Goal: Obtain resource: Download file/media

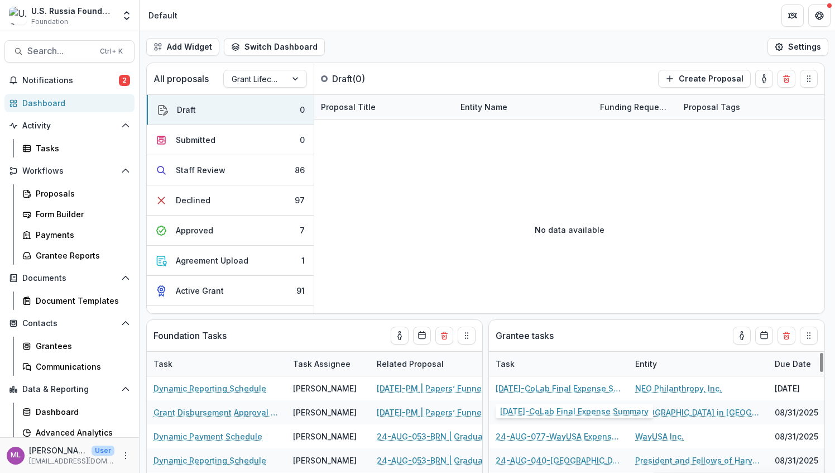
select select "******"
click at [61, 50] on span "Search..." at bounding box center [60, 51] width 66 height 11
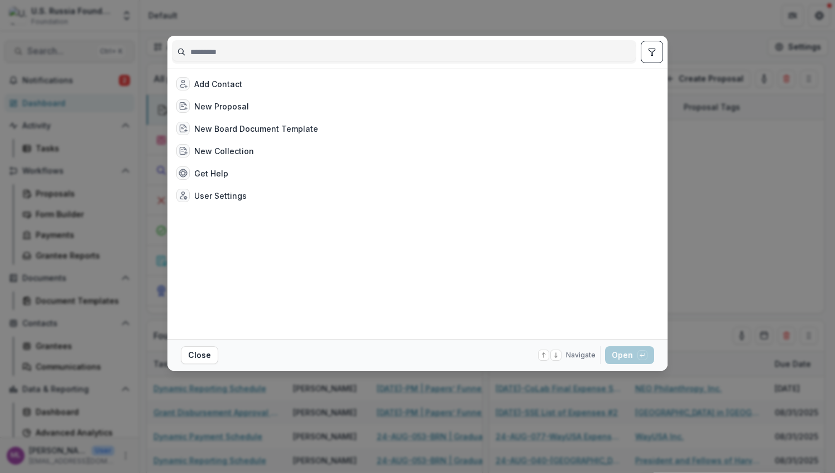
select select "******"
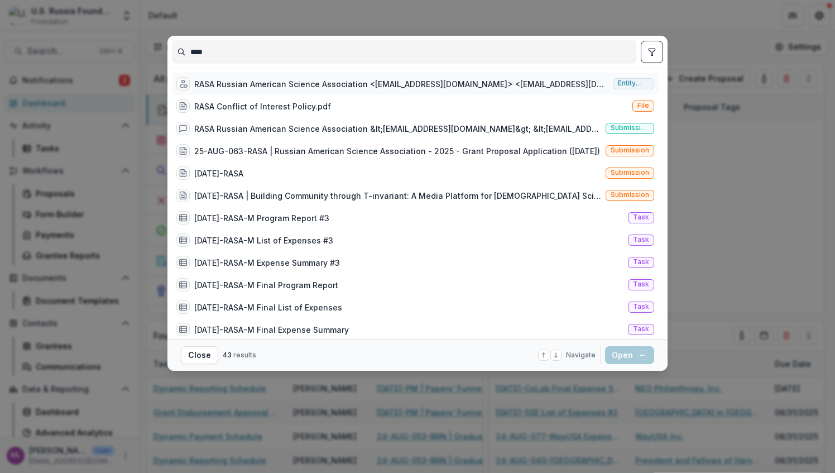
type input "****"
click at [438, 79] on div "RASA Russian American Science Association <[EMAIL_ADDRESS][DOMAIN_NAME]> <[EMAI…" at bounding box center [401, 84] width 414 height 12
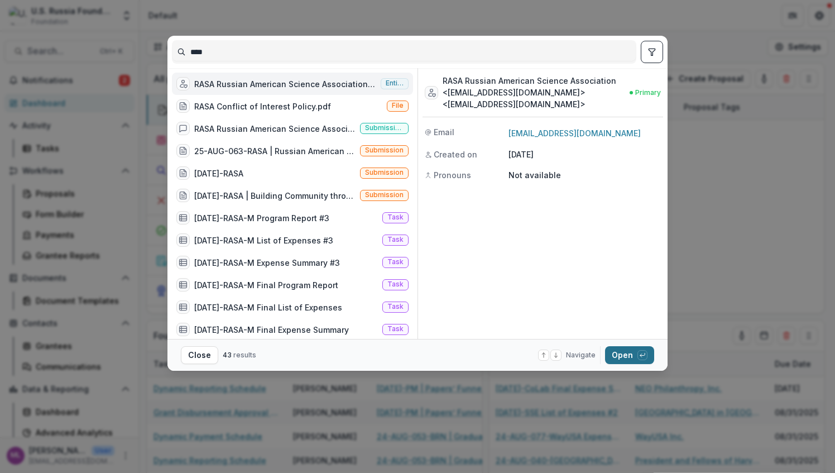
click at [626, 353] on button "Open with enter key" at bounding box center [629, 355] width 49 height 18
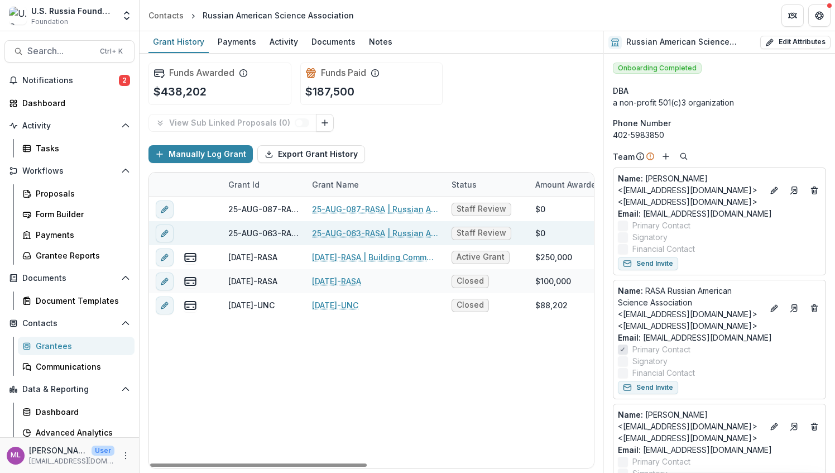
click at [329, 231] on link "25-AUG-063-RASA | Russian American Science Association - 2025 - Grant Proposal …" at bounding box center [375, 233] width 126 height 12
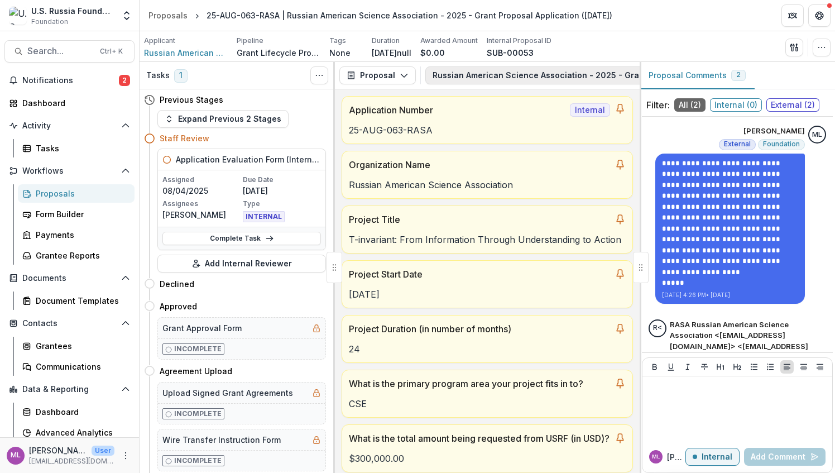
click at [471, 74] on button "Russian American Science Association - 2025 - Grant Proposal Application ([DATE…" at bounding box center [611, 75] width 373 height 18
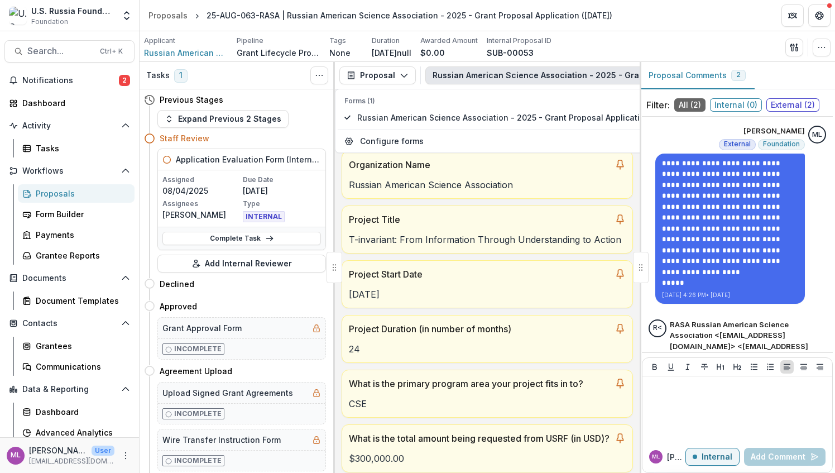
click at [441, 76] on button "Russian American Science Association - 2025 - Grant Proposal Application ([DATE…" at bounding box center [611, 75] width 373 height 18
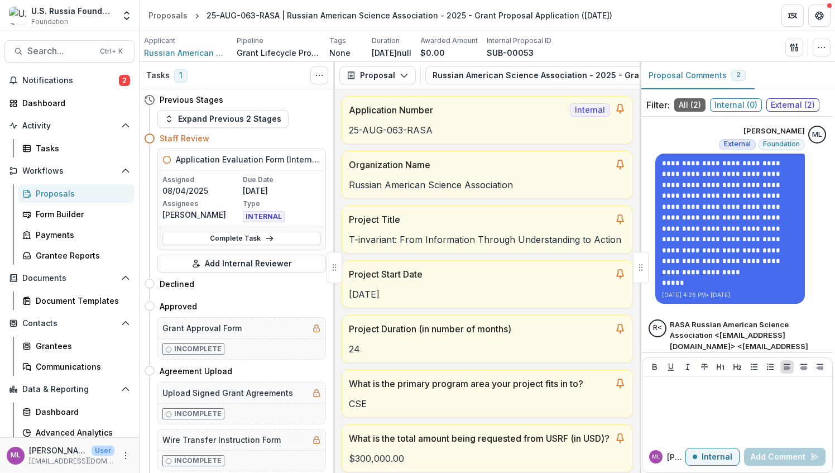
click at [639, 268] on div at bounding box center [641, 267] width 16 height 31
drag, startPoint x: 639, startPoint y: 268, endPoint x: 800, endPoint y: 268, distance: 161.3
click at [804, 268] on div "**********" at bounding box center [737, 267] width 195 height 411
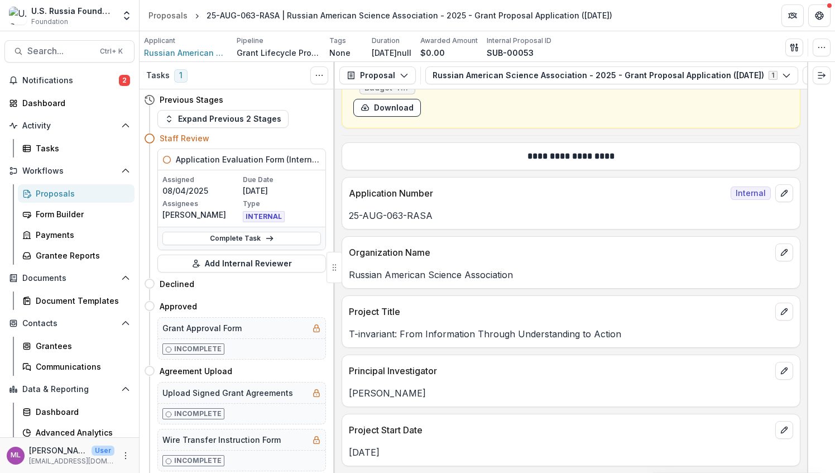
scroll to position [447, 0]
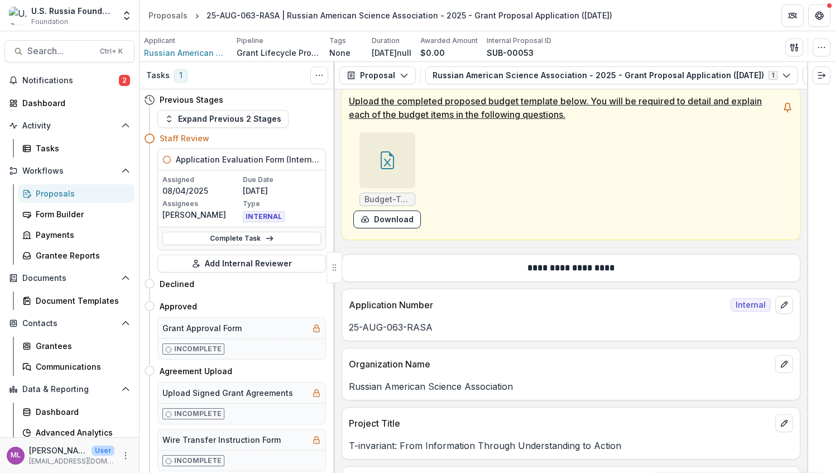
click at [397, 193] on span "Budget-T-invariant2026.xlsx" at bounding box center [387, 199] width 56 height 13
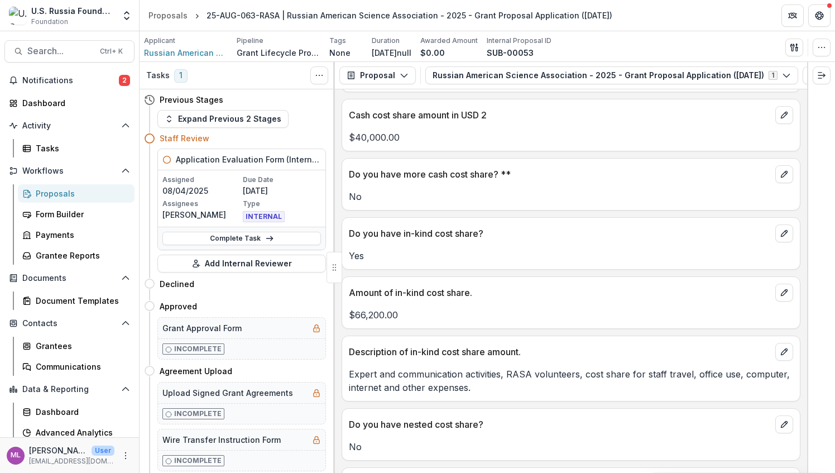
scroll to position [10983, 0]
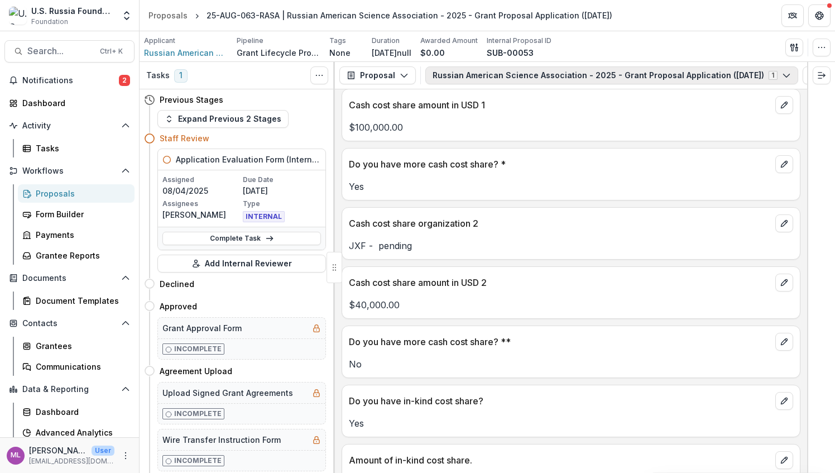
click at [789, 71] on icon "button" at bounding box center [786, 75] width 9 height 9
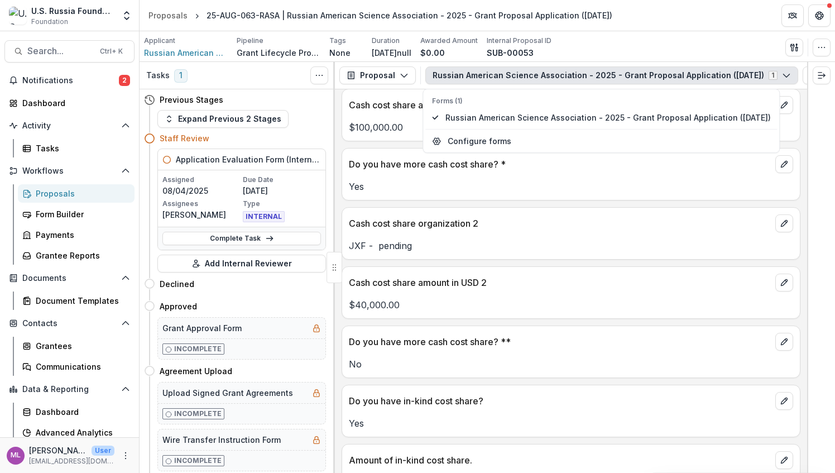
click at [789, 71] on icon "button" at bounding box center [786, 75] width 9 height 9
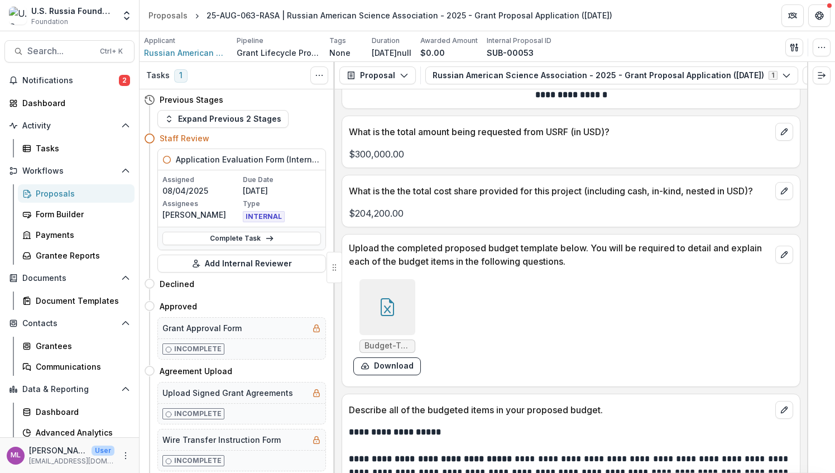
scroll to position [8360, 0]
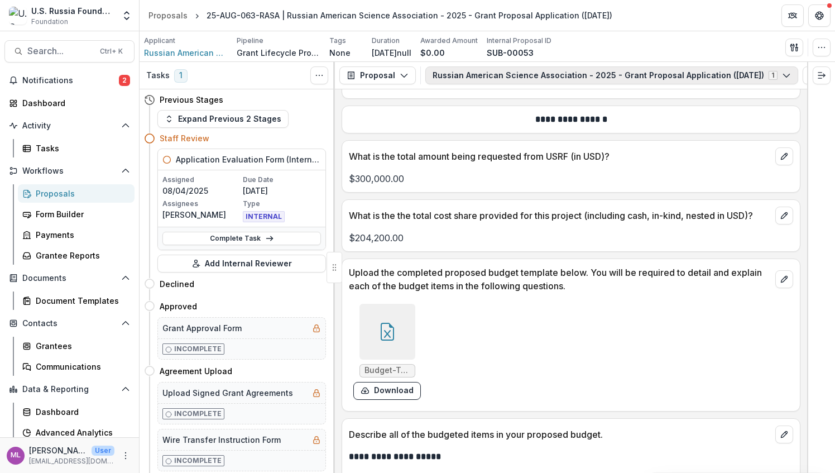
click at [790, 80] on button "Russian American Science Association - 2025 - Grant Proposal Application ([DATE…" at bounding box center [611, 75] width 373 height 18
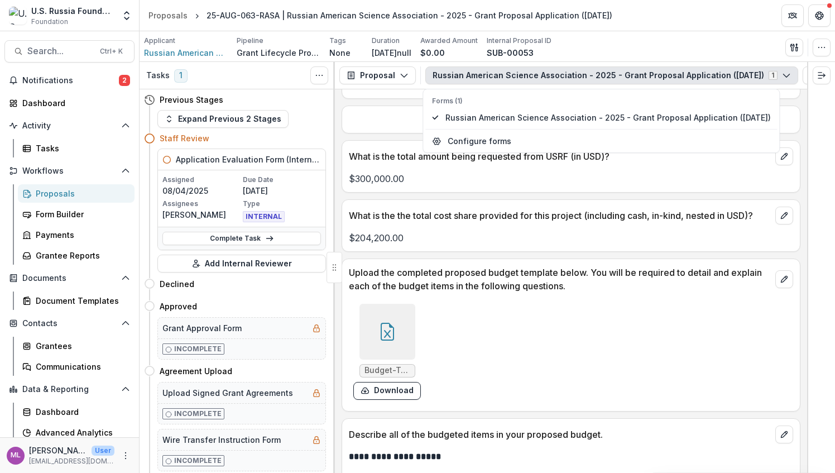
click at [790, 80] on button "Russian American Science Association - 2025 - Grant Proposal Application ([DATE…" at bounding box center [611, 75] width 373 height 18
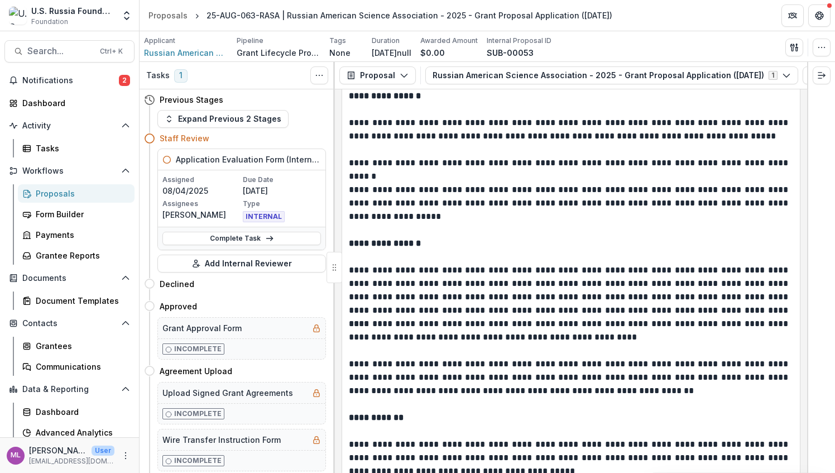
scroll to position [5960, 0]
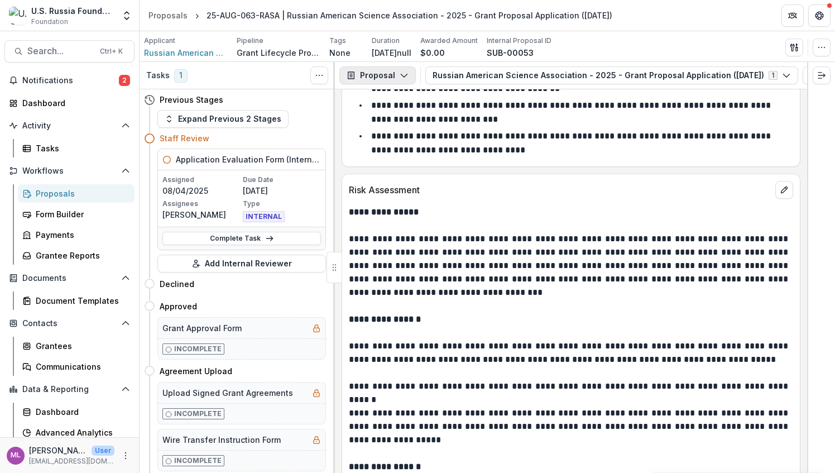
click at [403, 78] on icon "button" at bounding box center [404, 75] width 9 height 9
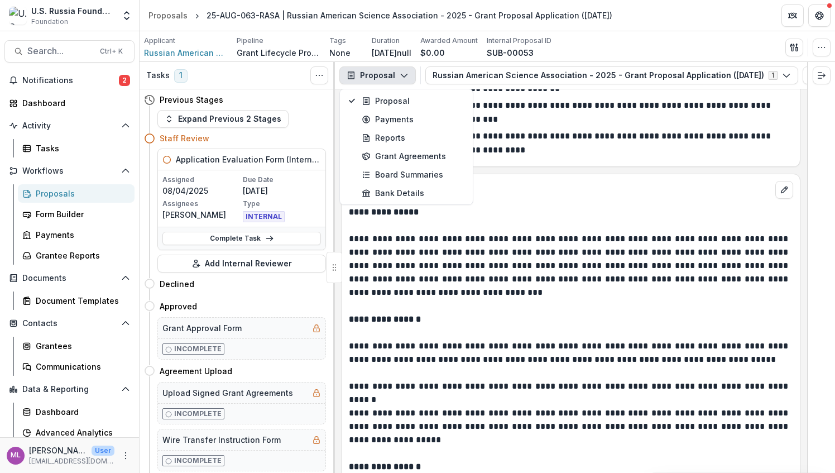
click at [403, 78] on icon "button" at bounding box center [404, 75] width 9 height 9
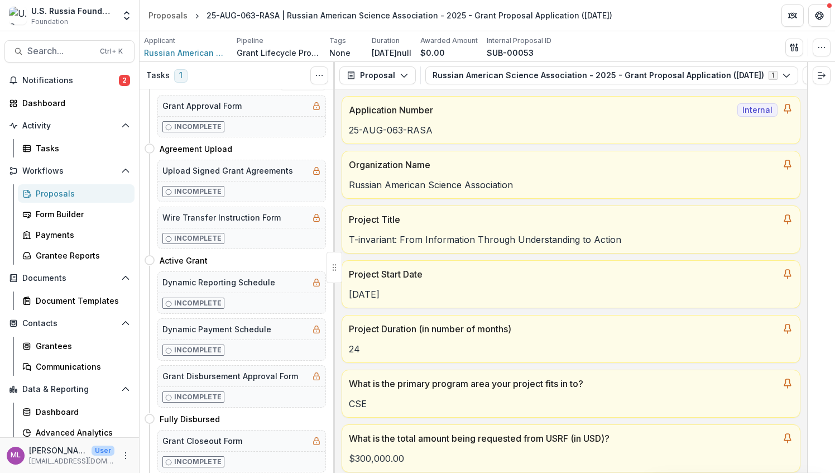
scroll to position [236, 0]
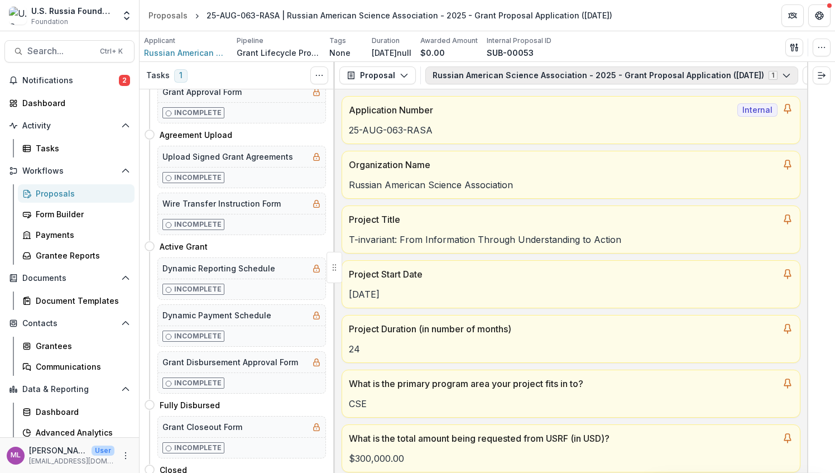
click at [594, 76] on button "Russian American Science Association - 2025 - Grant Proposal Application ([DATE…" at bounding box center [611, 75] width 373 height 18
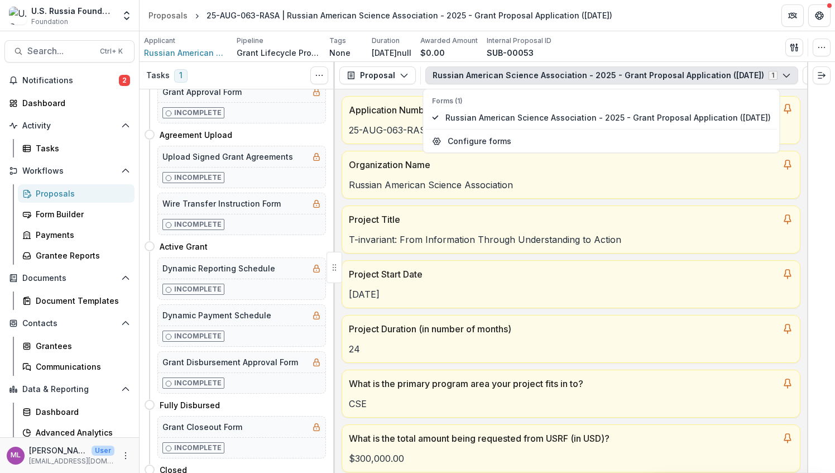
click at [594, 76] on button "Russian American Science Association - 2025 - Grant Proposal Application ([DATE…" at bounding box center [611, 75] width 373 height 18
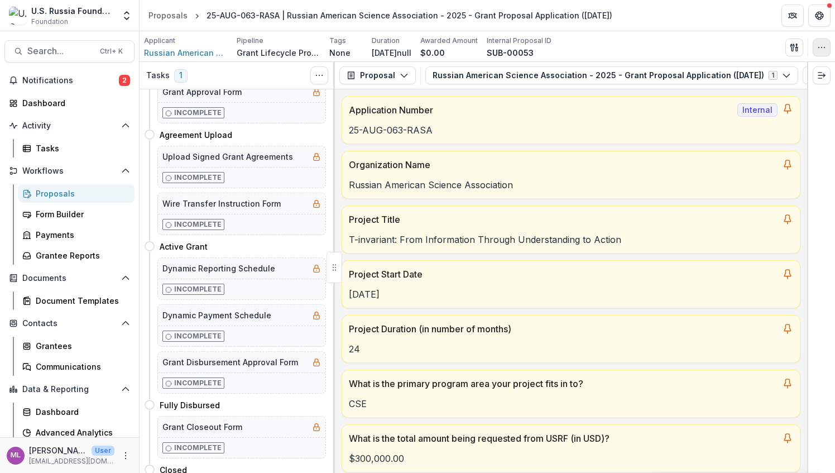
click at [816, 54] on button "button" at bounding box center [822, 48] width 18 height 18
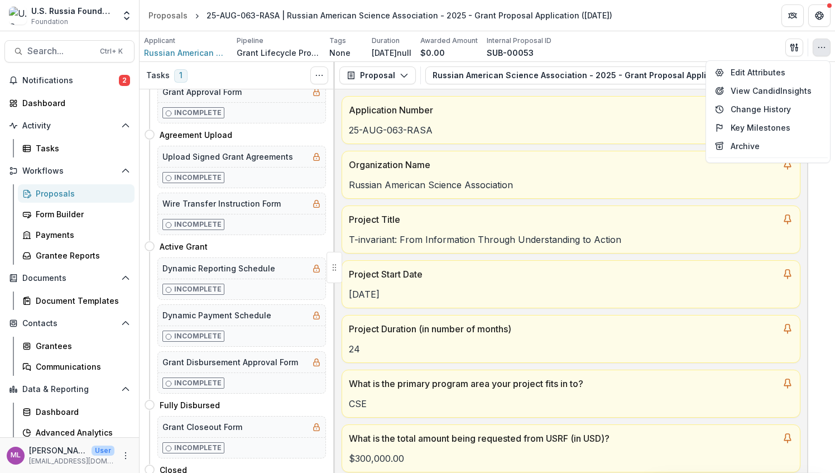
click at [816, 54] on button "button" at bounding box center [822, 48] width 18 height 18
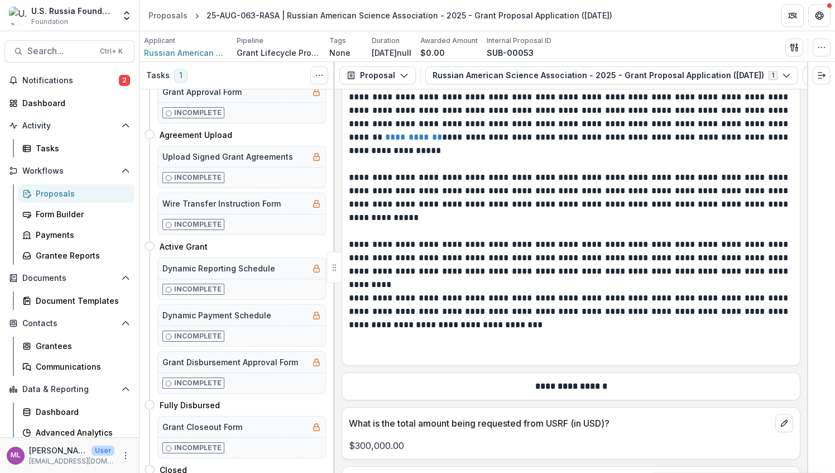
scroll to position [8372, 0]
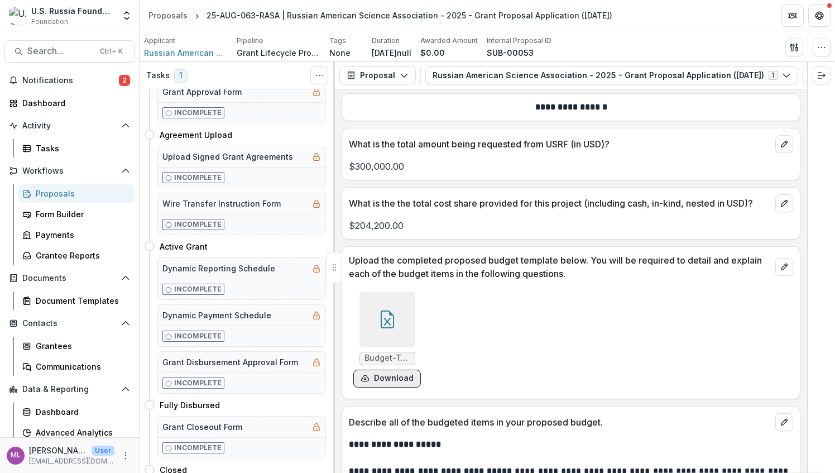
click at [393, 369] on button "Download" at bounding box center [387, 378] width 68 height 18
click at [54, 77] on span "Notifications" at bounding box center [70, 80] width 97 height 9
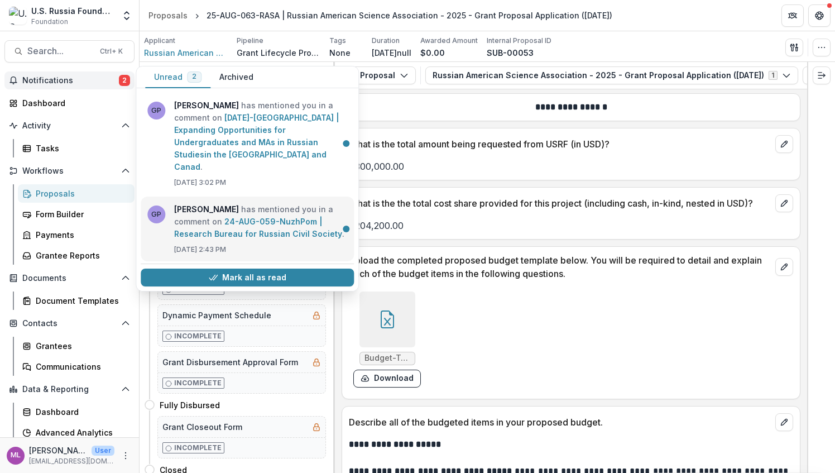
click at [260, 217] on link "24-AUG-059-NuzhPom | Research Bureau for Russian Civil Society" at bounding box center [258, 228] width 168 height 22
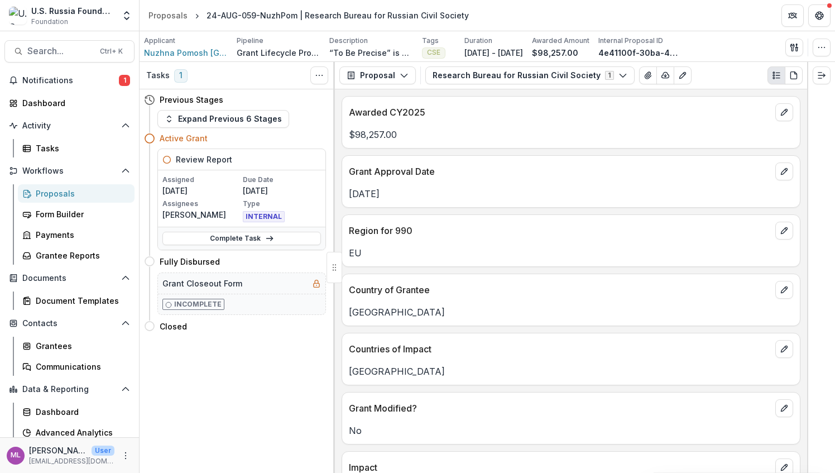
click at [780, 78] on line "Plaintext view" at bounding box center [778, 78] width 4 height 0
click at [820, 75] on line "Expand right" at bounding box center [821, 75] width 7 height 0
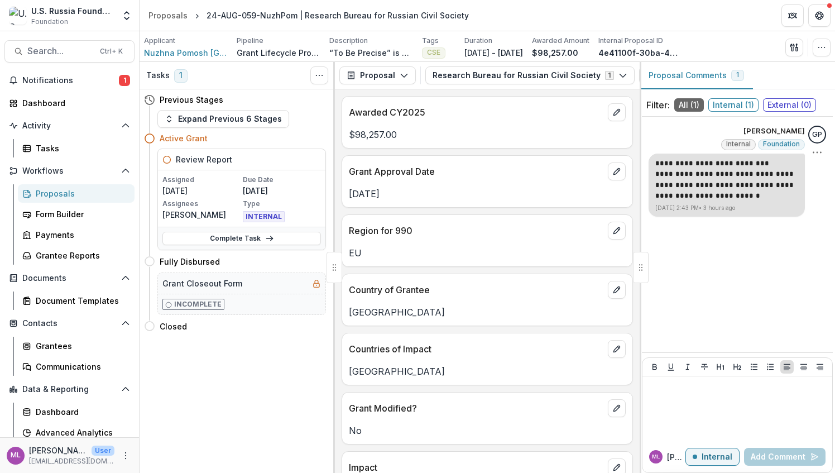
click at [754, 194] on p "**********" at bounding box center [726, 185] width 143 height 33
